Goal: Task Accomplishment & Management: Manage account settings

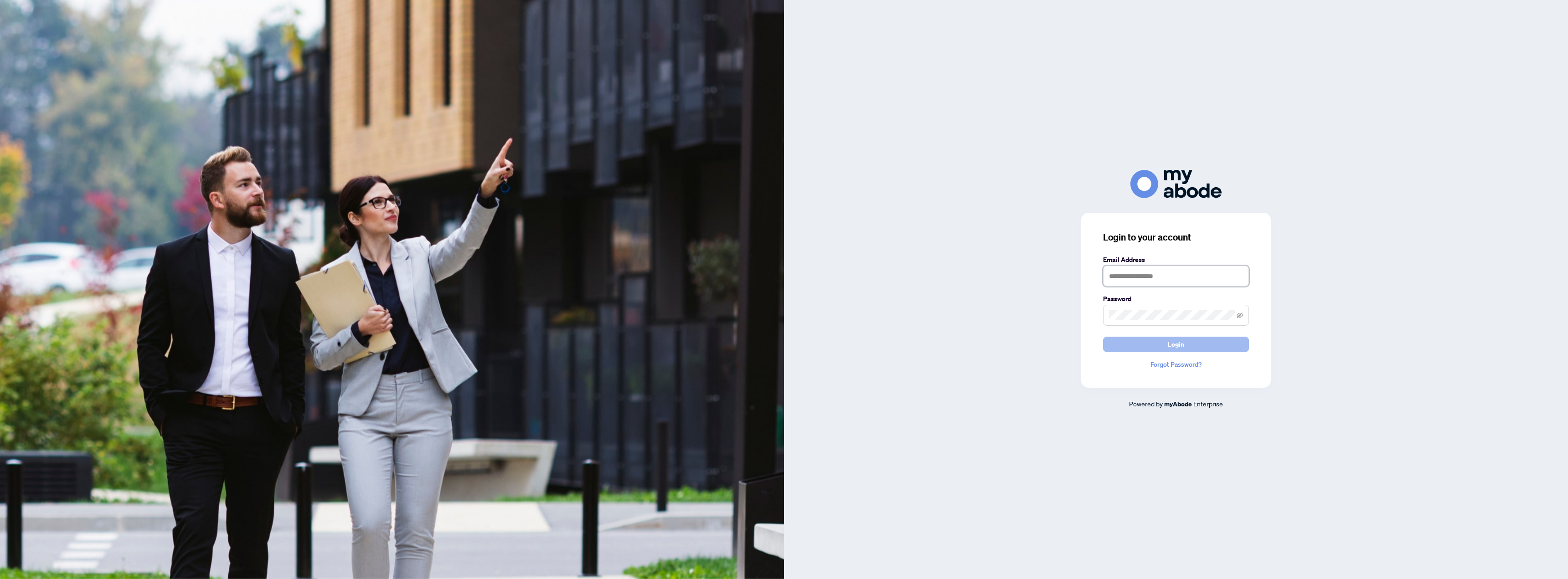
type input "**********"
click at [1204, 349] on button "Login" at bounding box center [1176, 344] width 146 height 15
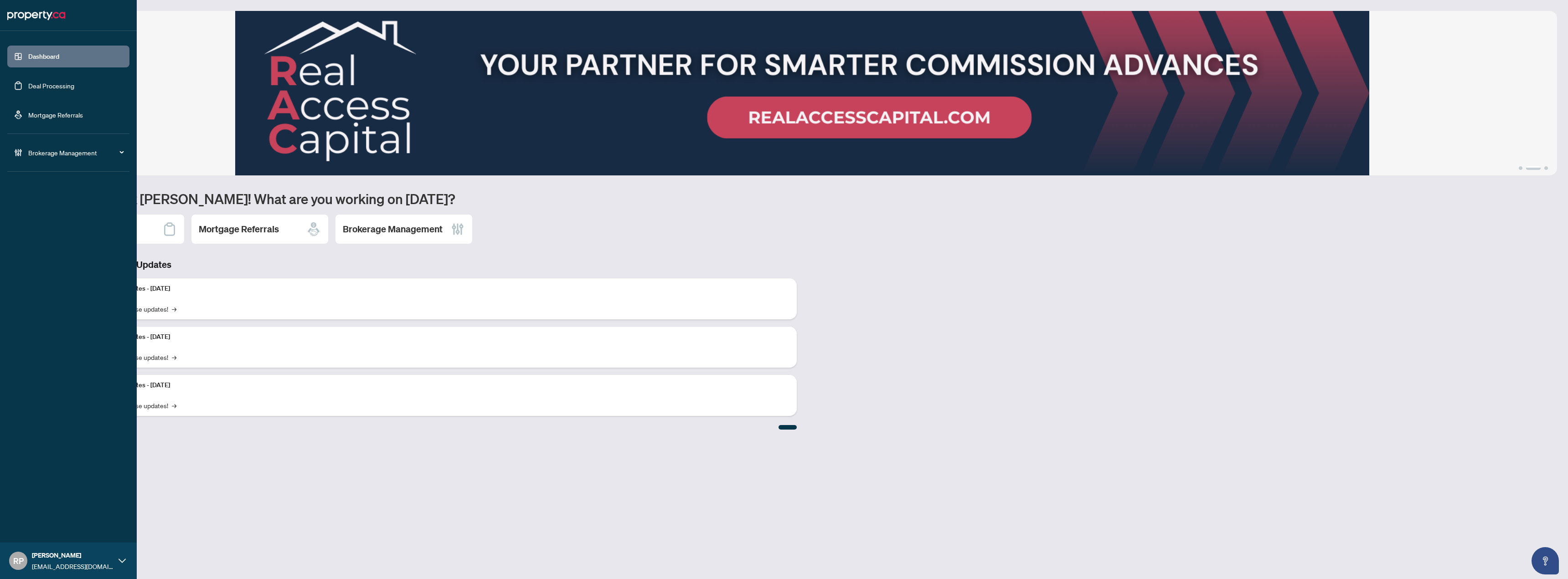
click at [60, 84] on link "Deal Processing" at bounding box center [51, 85] width 46 height 8
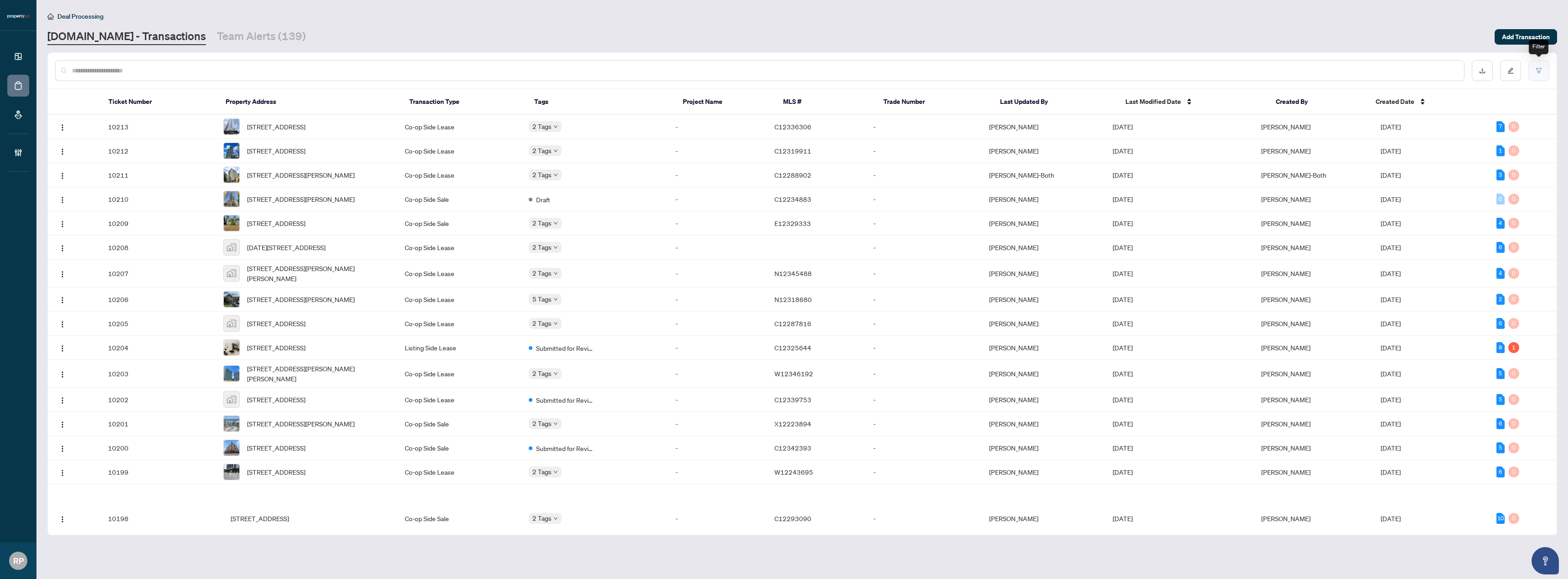
click at [1536, 74] on button "button" at bounding box center [1539, 71] width 21 height 21
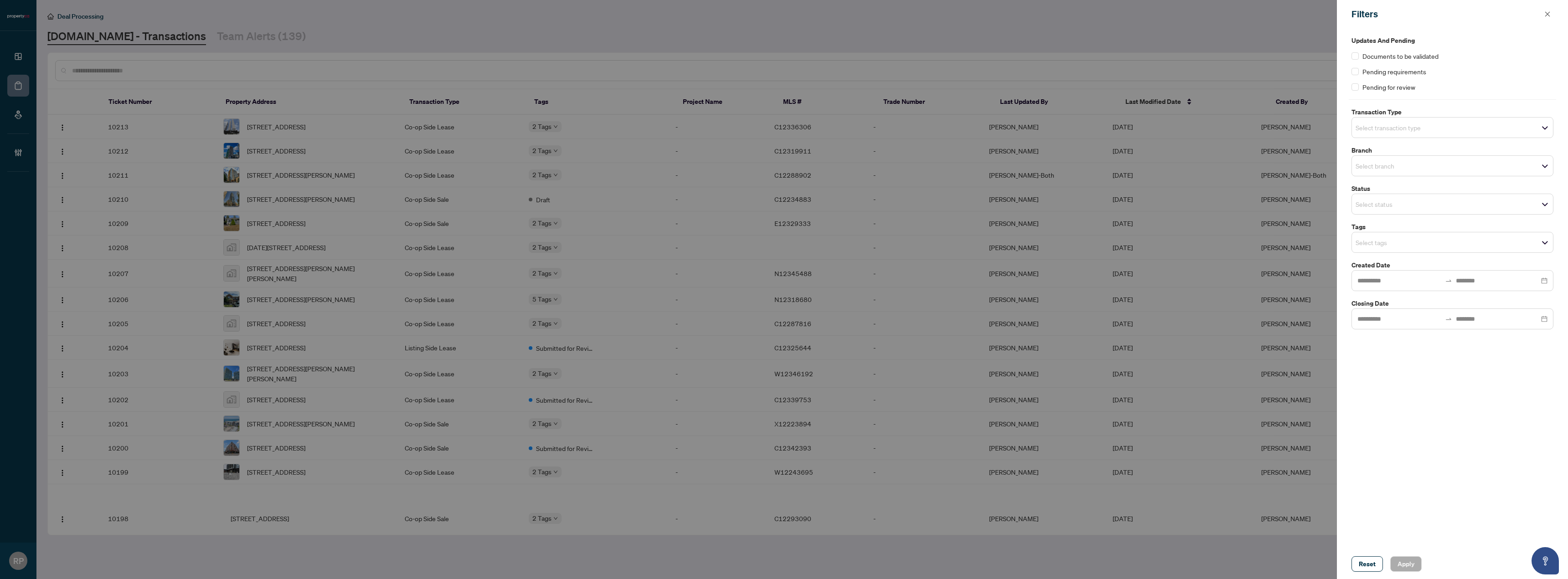
click at [1401, 207] on input "search" at bounding box center [1387, 204] width 64 height 11
drag, startPoint x: 1468, startPoint y: 405, endPoint x: 1423, endPoint y: 286, distance: 127.2
click at [1468, 402] on div "Updates and Pending Documents to be validated Pending requirements Pending for …" at bounding box center [1452, 288] width 231 height 521
click at [1398, 238] on input "search" at bounding box center [1387, 242] width 64 height 11
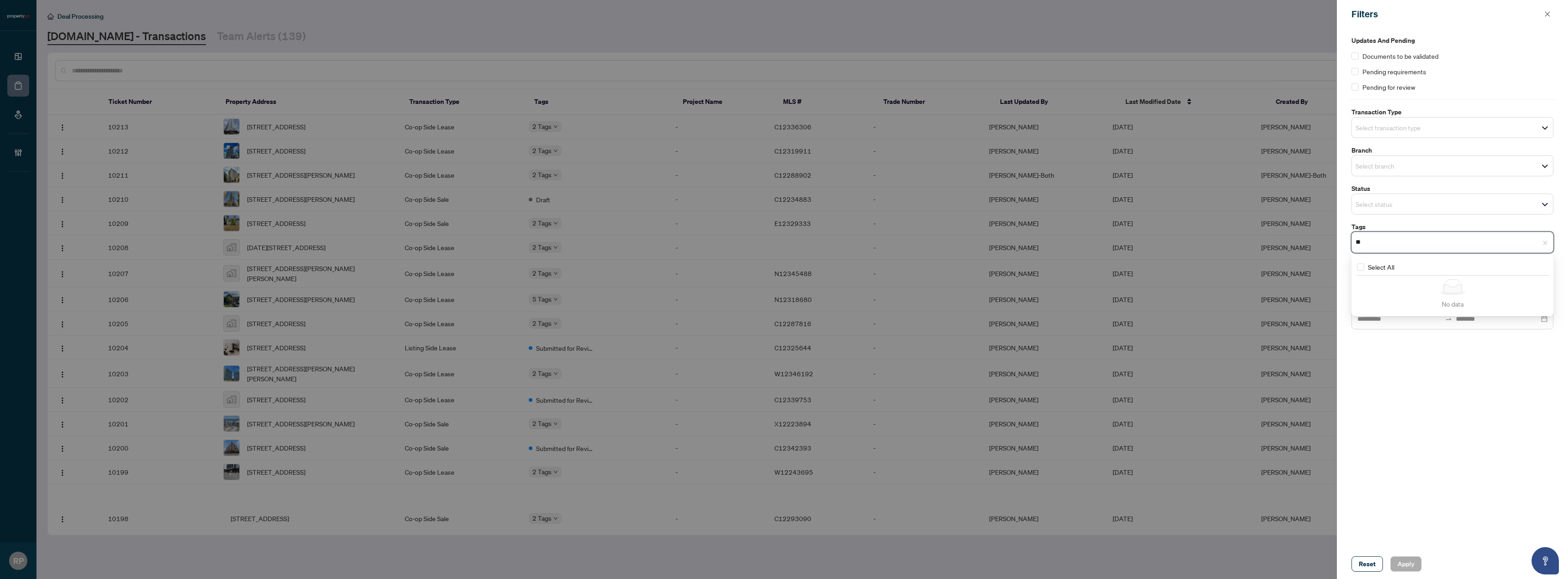
type input "*"
click at [1361, 291] on span "Select Received Confirmation of Closing" at bounding box center [1360, 288] width 7 height 7
click at [1407, 563] on span "Apply" at bounding box center [1406, 564] width 17 height 15
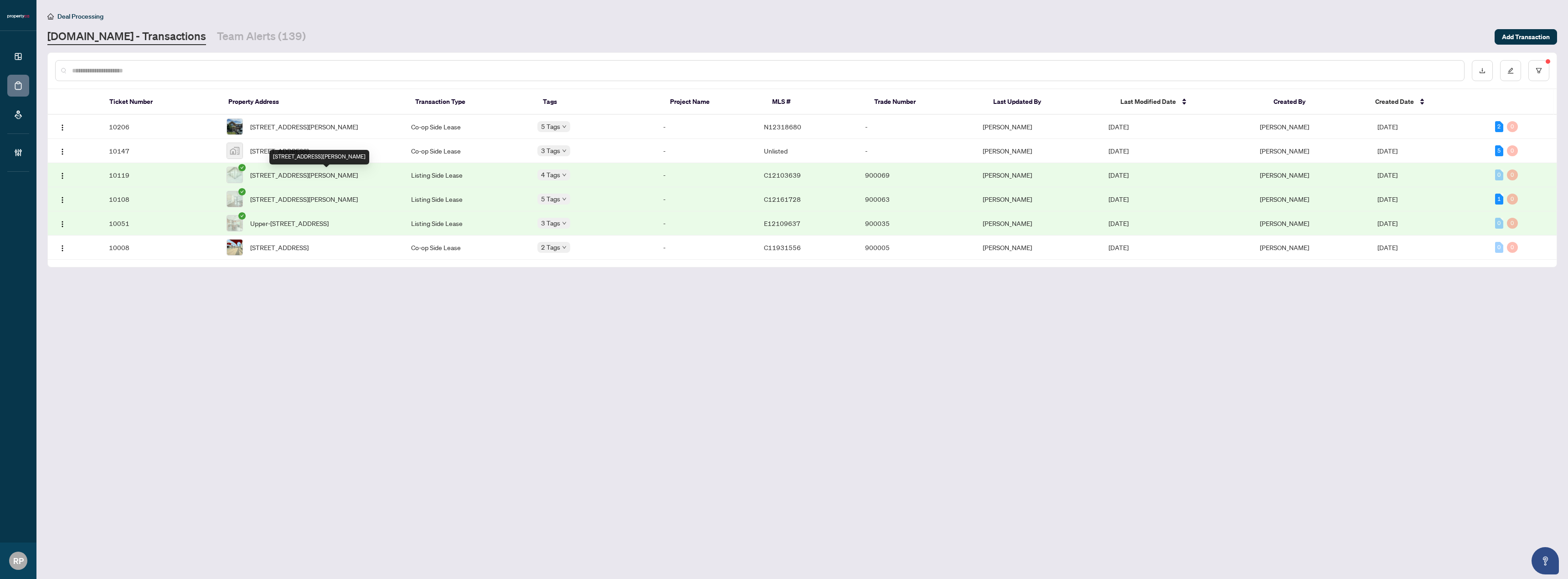
click at [327, 180] on span "[STREET_ADDRESS][PERSON_NAME]" at bounding box center [304, 175] width 108 height 10
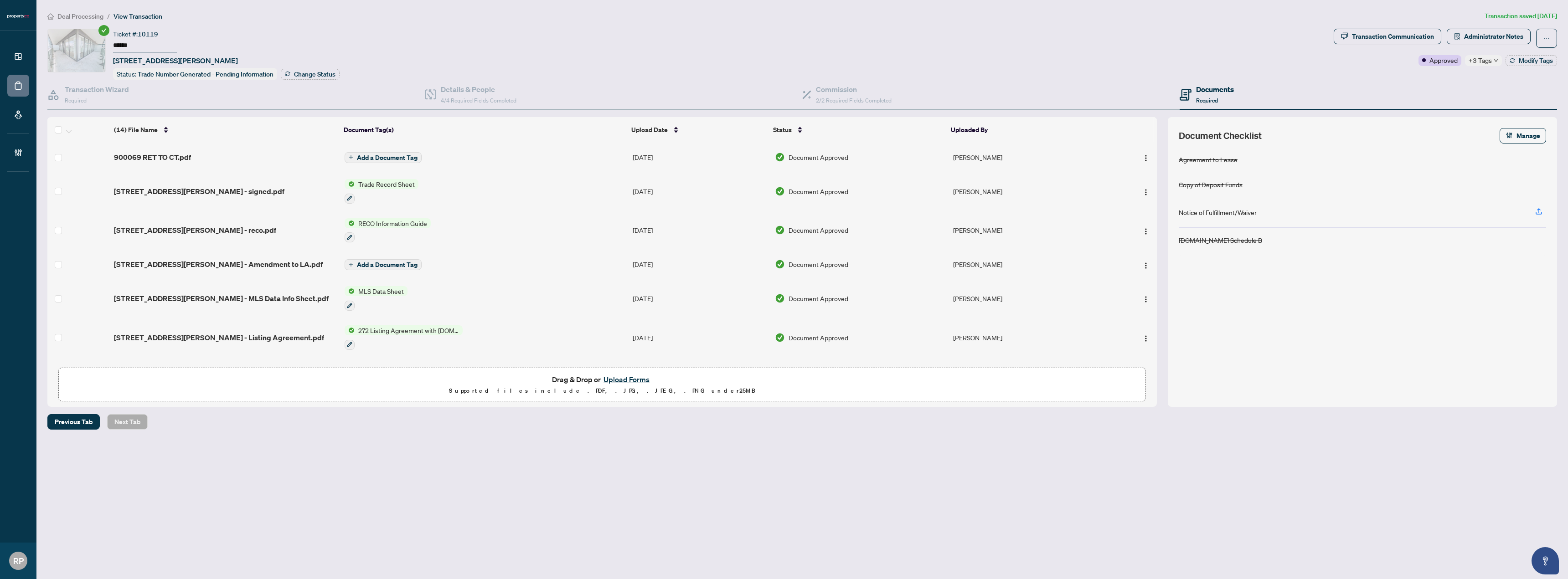
click at [1489, 56] on span "+3 Tags" at bounding box center [1480, 60] width 23 height 10
click at [503, 89] on h4 "Details & People" at bounding box center [478, 89] width 75 height 11
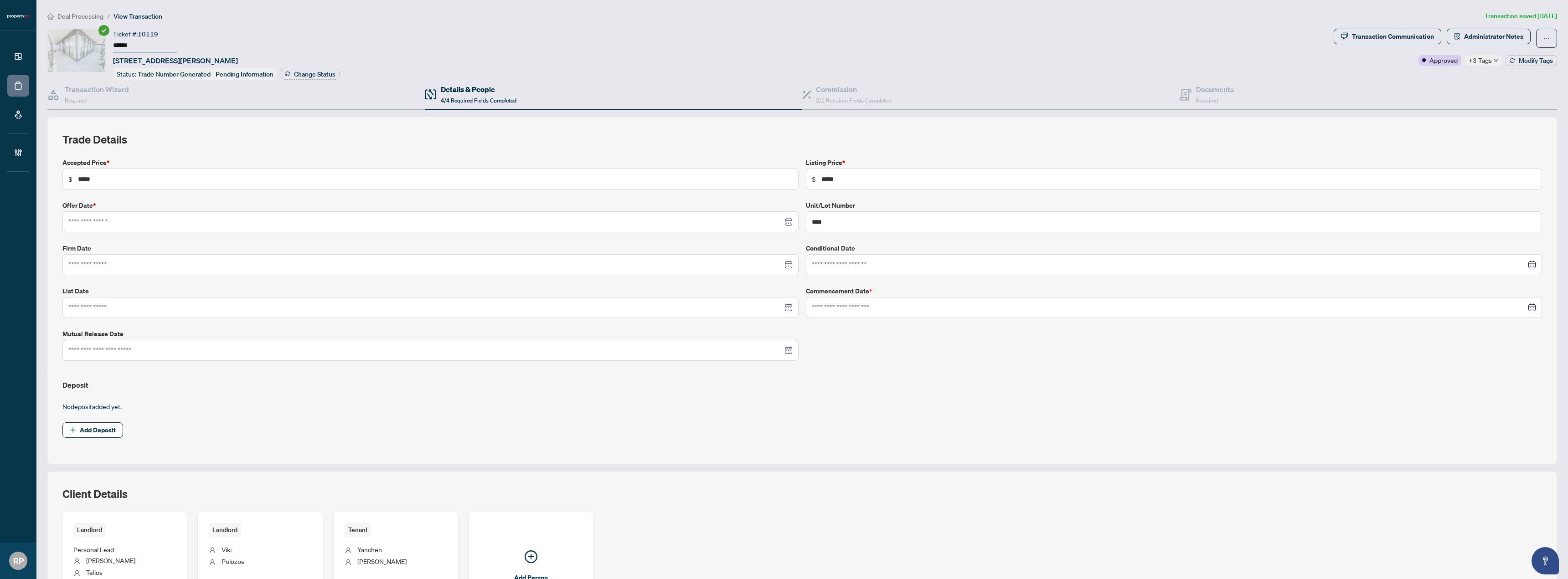
type input "**********"
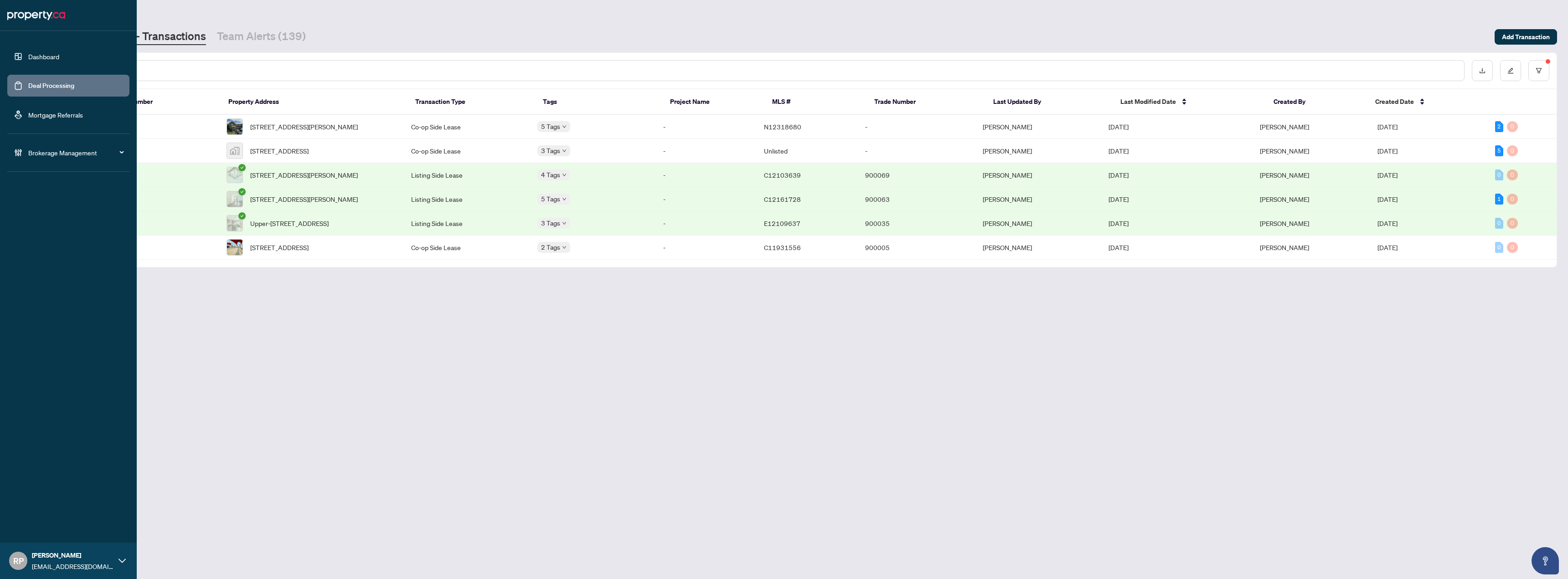
click at [49, 60] on link "Dashboard" at bounding box center [43, 56] width 31 height 8
